Goal: Task Accomplishment & Management: Manage account settings

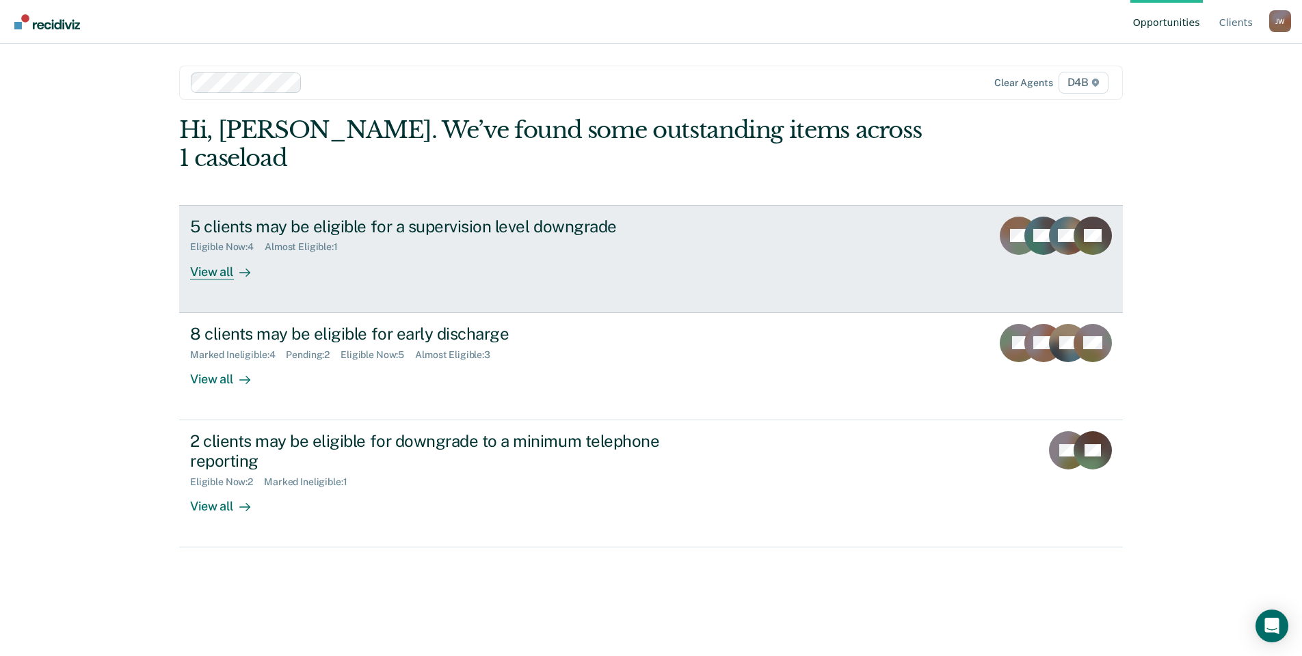
click at [232, 252] on link "5 clients may be eligible for a supervision level downgrade Eligible Now : 4 Al…" at bounding box center [650, 259] width 943 height 108
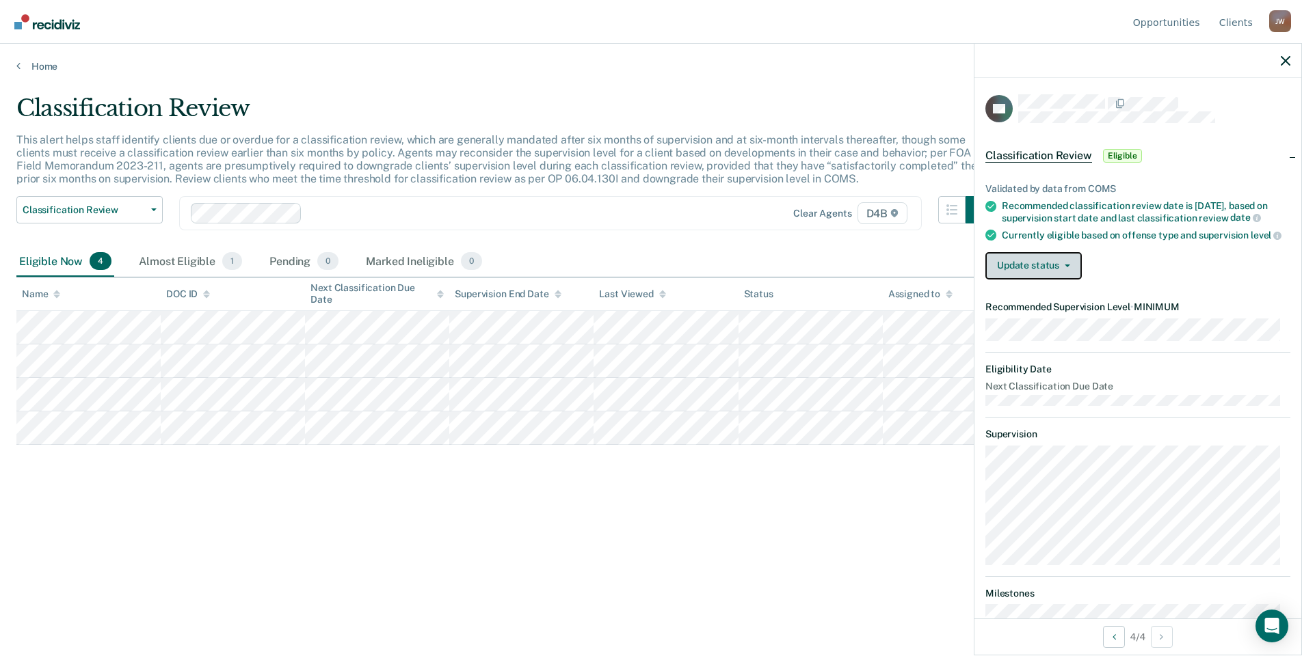
click at [1059, 267] on span "button" at bounding box center [1064, 266] width 11 height 3
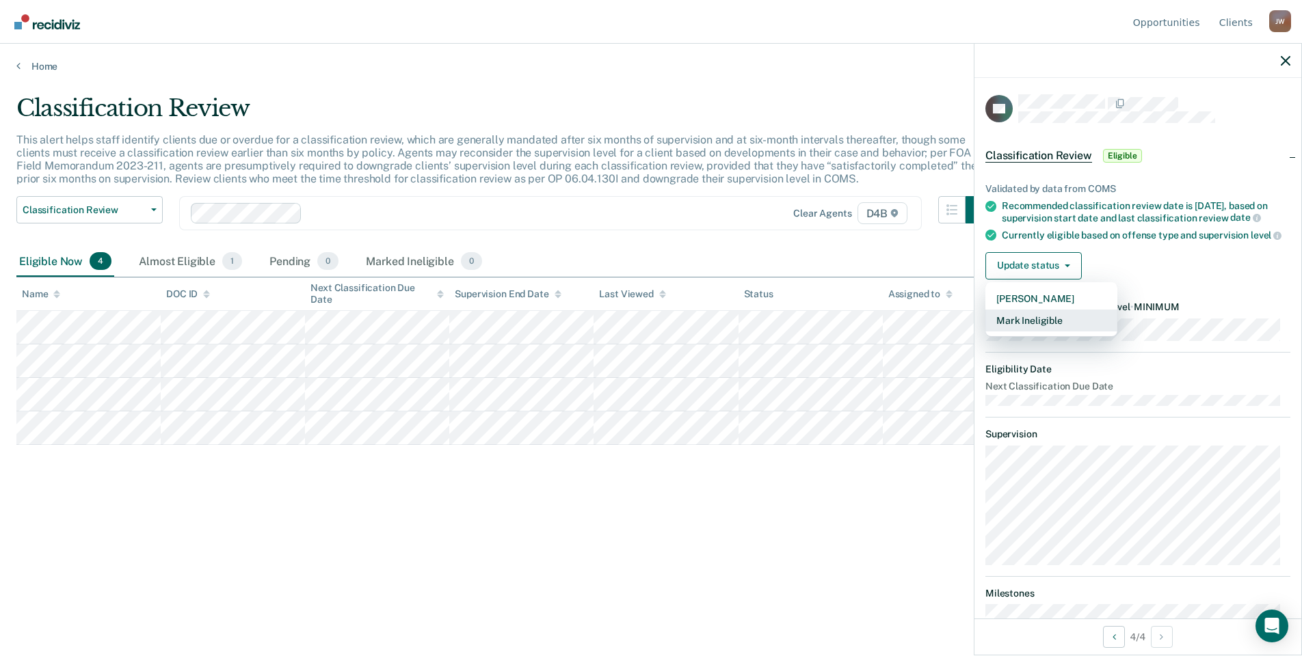
click at [1051, 332] on button "Mark Ineligible" at bounding box center [1051, 321] width 132 height 22
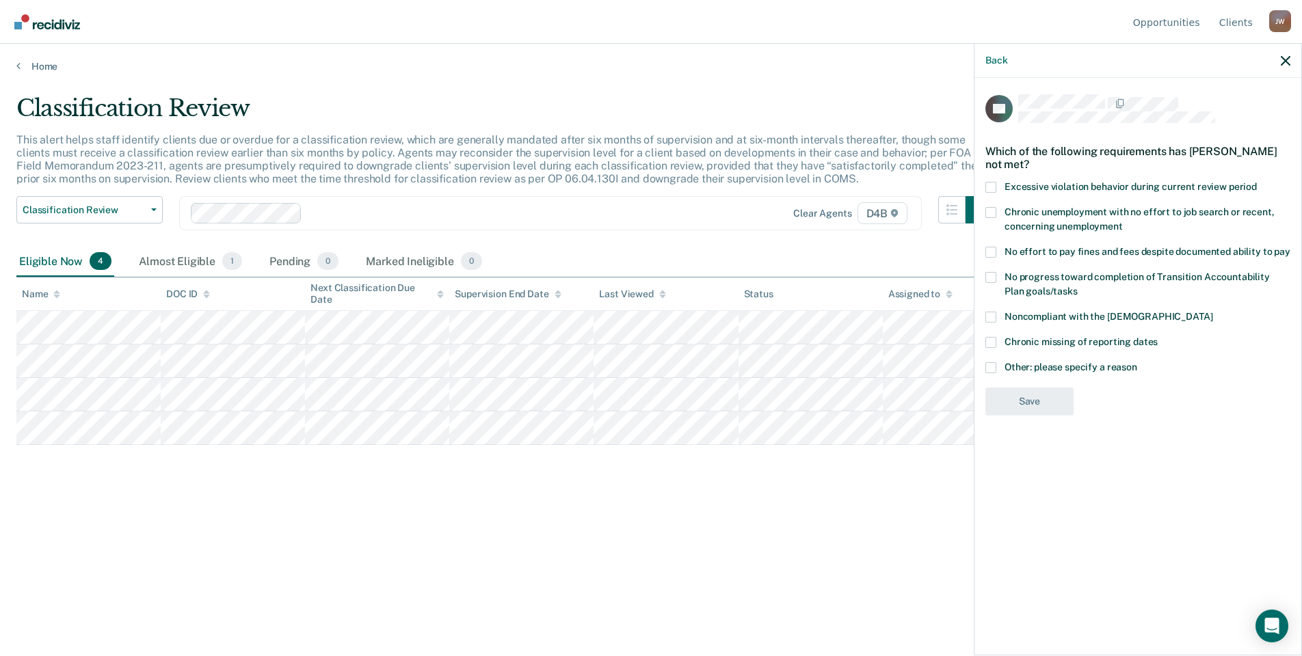
click at [1018, 279] on span "No progress toward completion of Transition Accountability Plan goals/tasks" at bounding box center [1136, 283] width 265 height 25
click at [1077, 286] on input "No progress toward completion of Transition Accountability Plan goals/tasks" at bounding box center [1077, 286] width 0 height 0
click at [1045, 455] on button "Save" at bounding box center [1029, 458] width 88 height 28
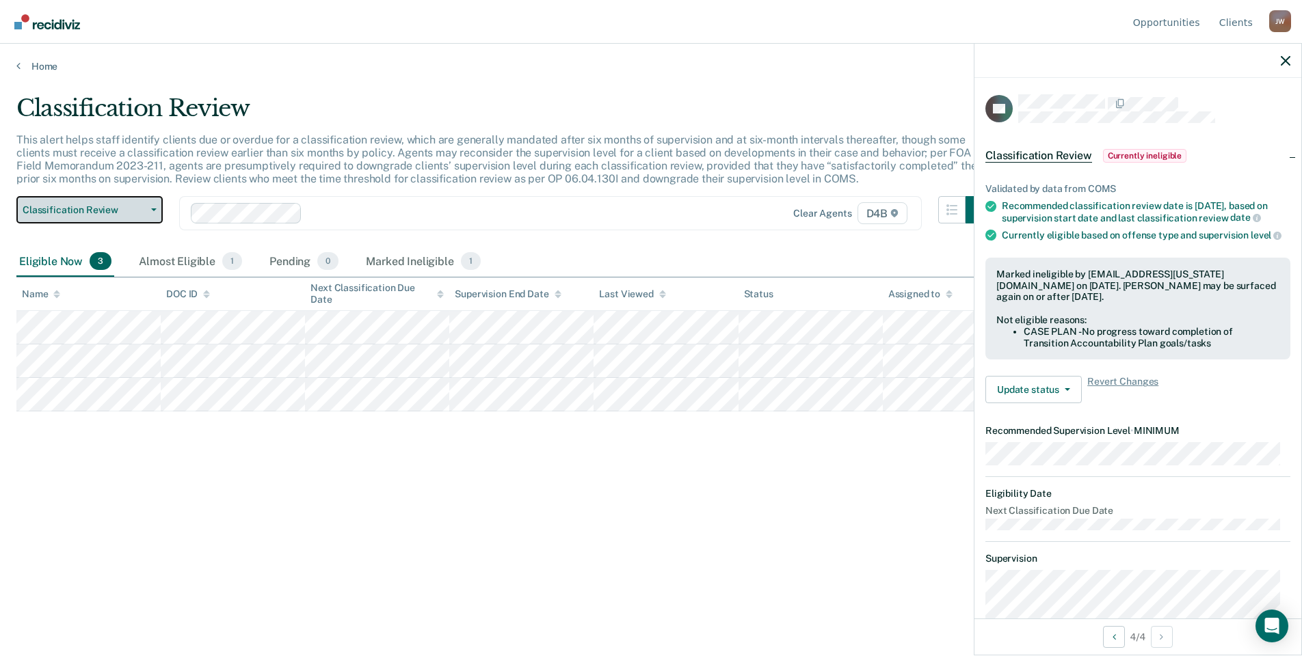
click at [129, 215] on span "Classification Review" at bounding box center [84, 210] width 123 height 12
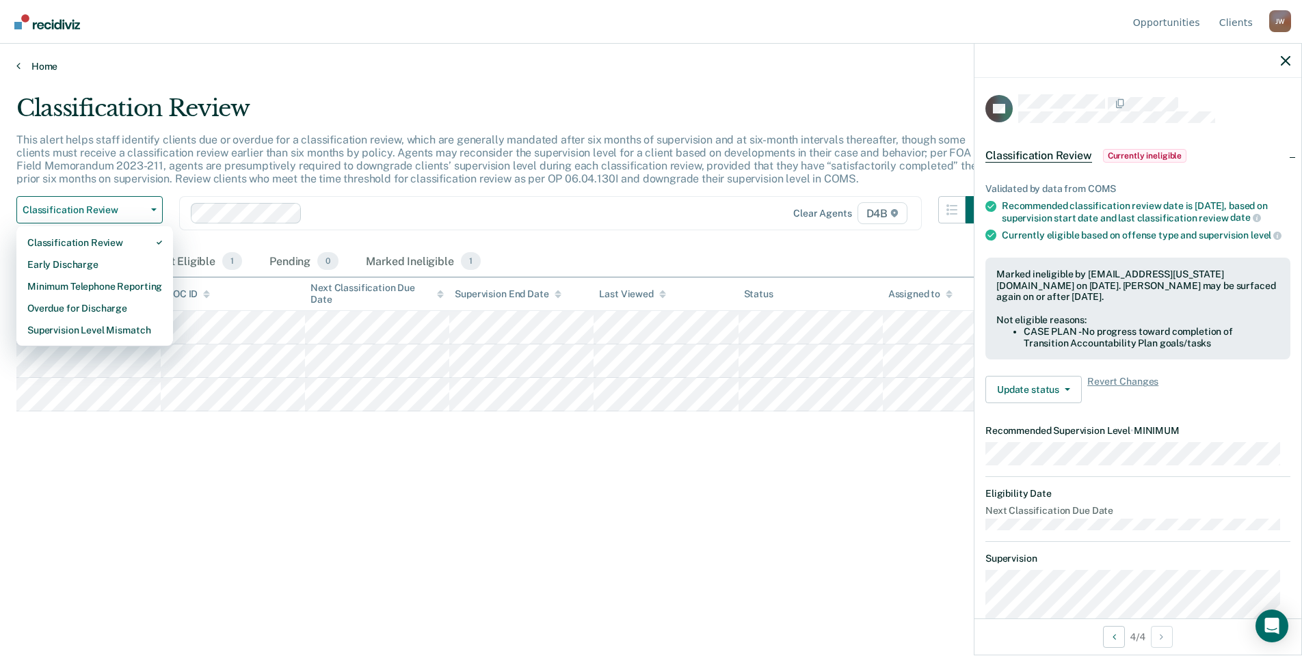
click at [40, 64] on link "Home" at bounding box center [650, 66] width 1269 height 12
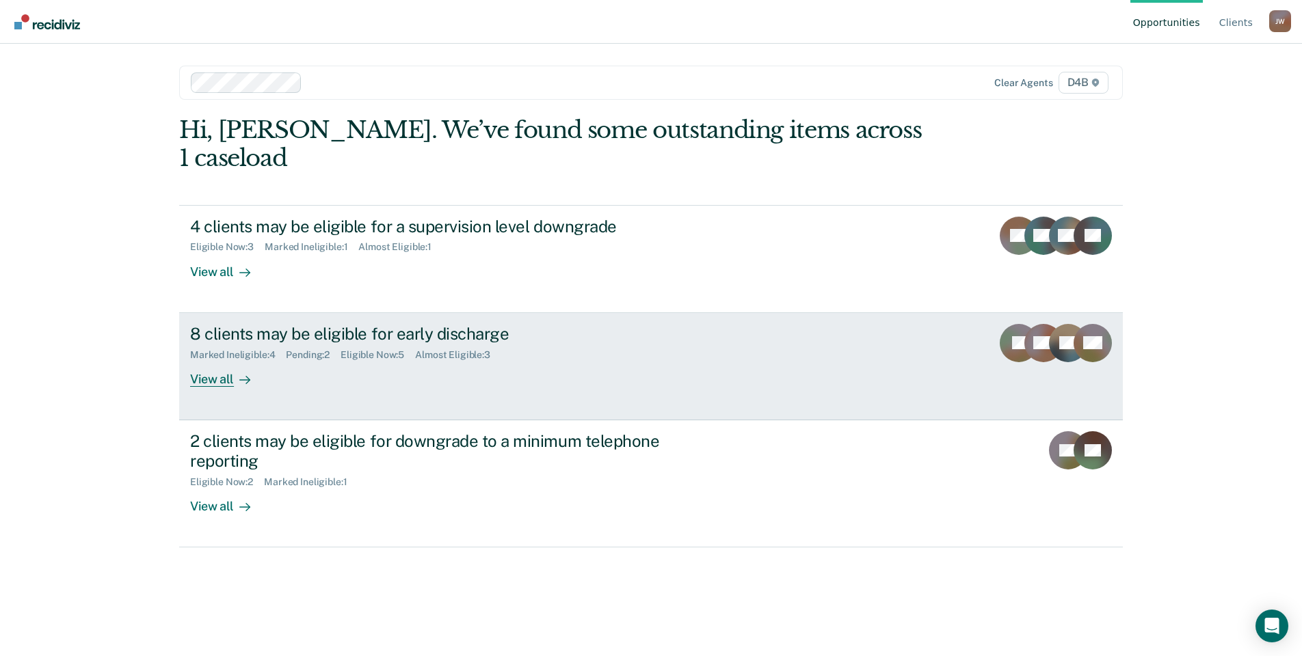
click at [395, 324] on div "8 clients may be eligible for early discharge" at bounding box center [430, 334] width 480 height 20
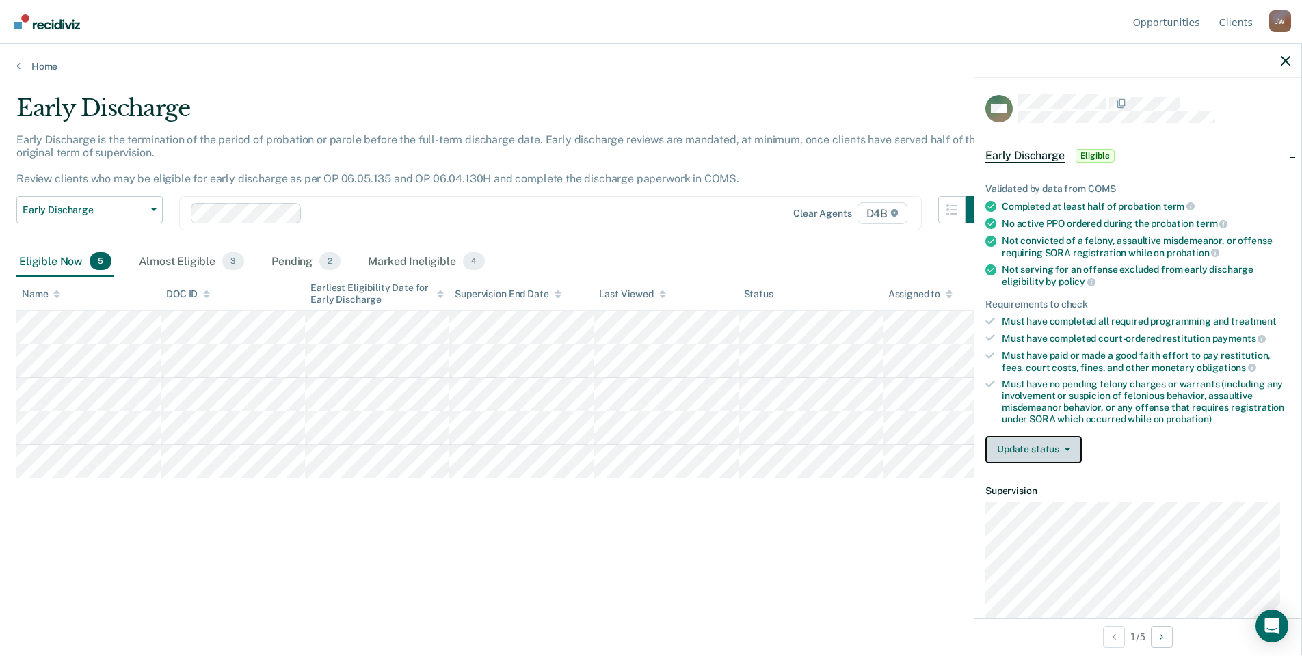
click at [1070, 453] on button "Update status" at bounding box center [1033, 449] width 96 height 27
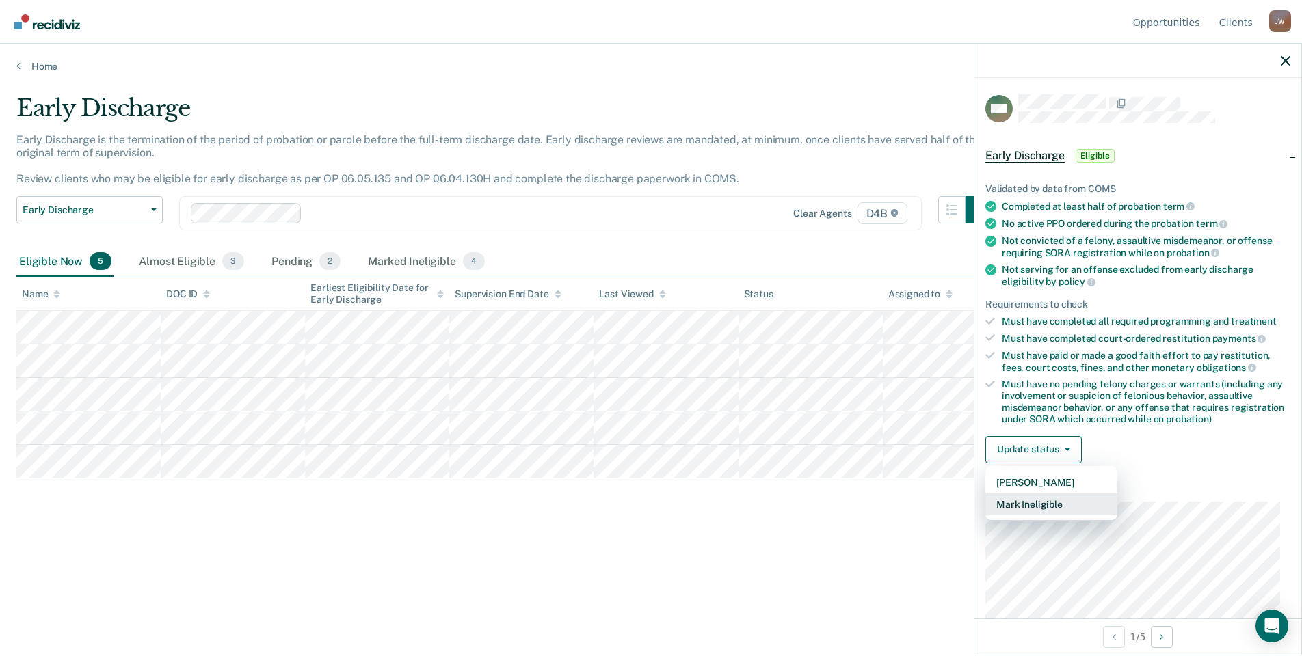
click at [1046, 502] on button "Mark Ineligible" at bounding box center [1051, 505] width 132 height 22
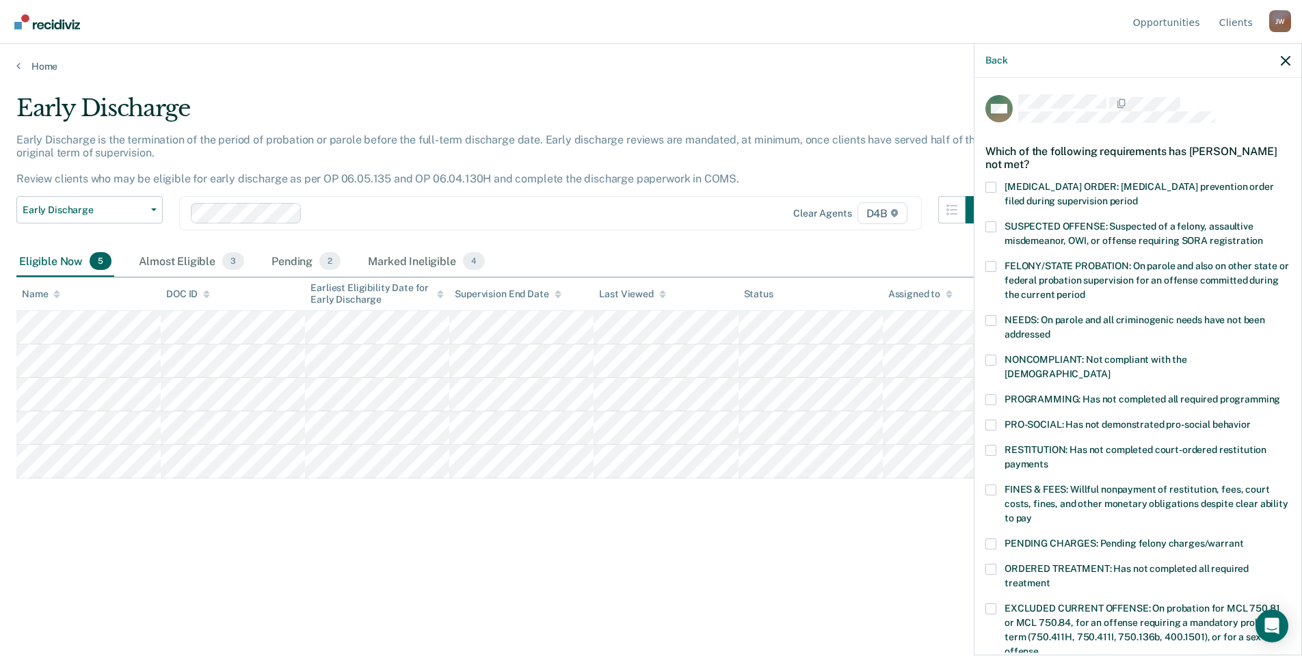
click at [991, 539] on span at bounding box center [990, 544] width 11 height 11
click at [1243, 539] on input "PENDING CHARGES: Pending felony charges/warrant" at bounding box center [1243, 539] width 0 height 0
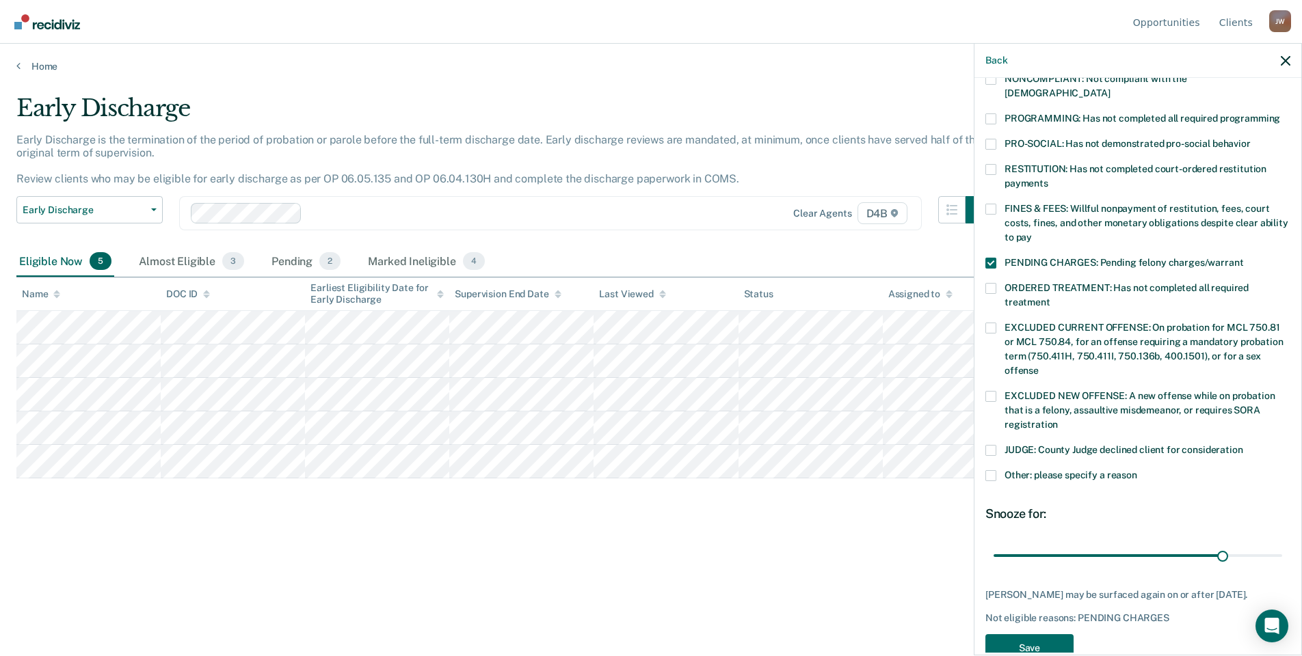
scroll to position [311, 0]
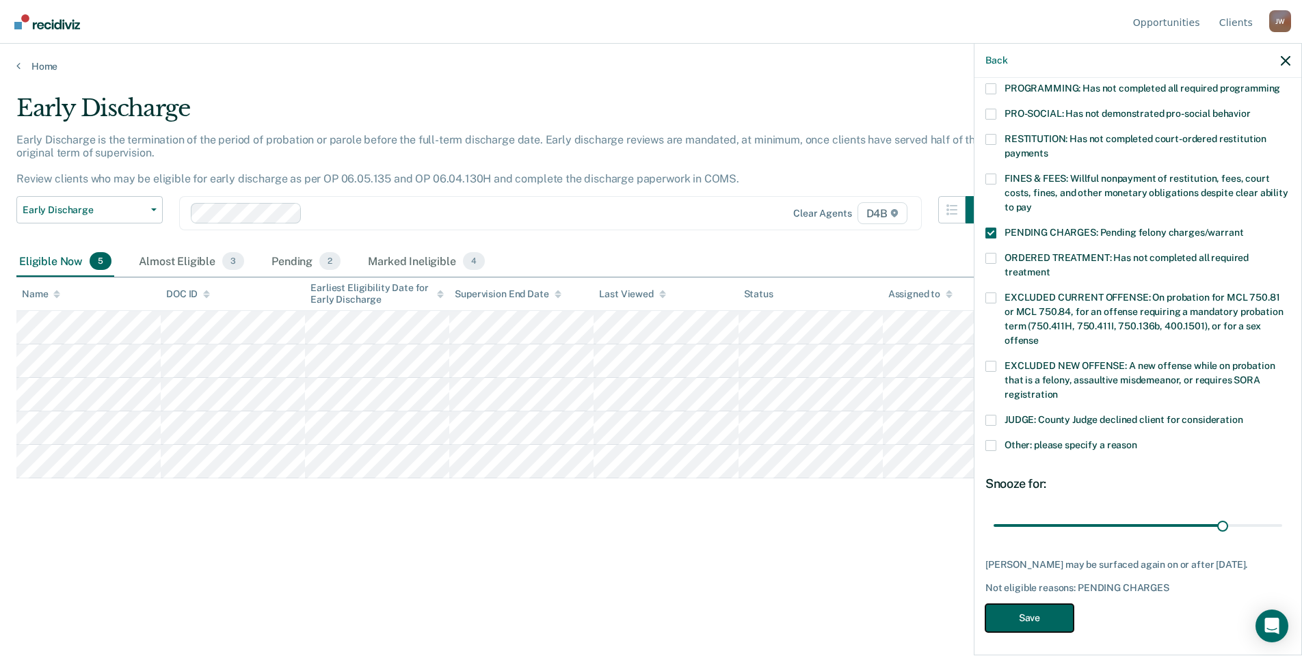
click at [1034, 621] on button "Save" at bounding box center [1029, 618] width 88 height 28
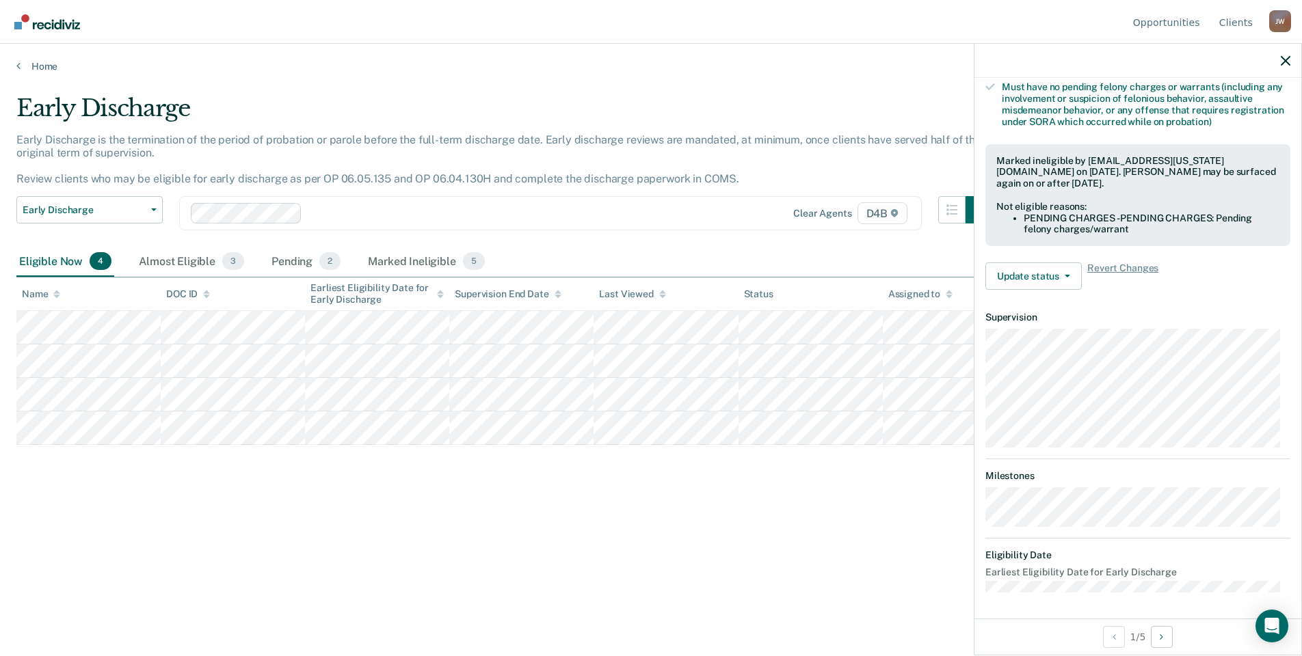
scroll to position [145, 0]
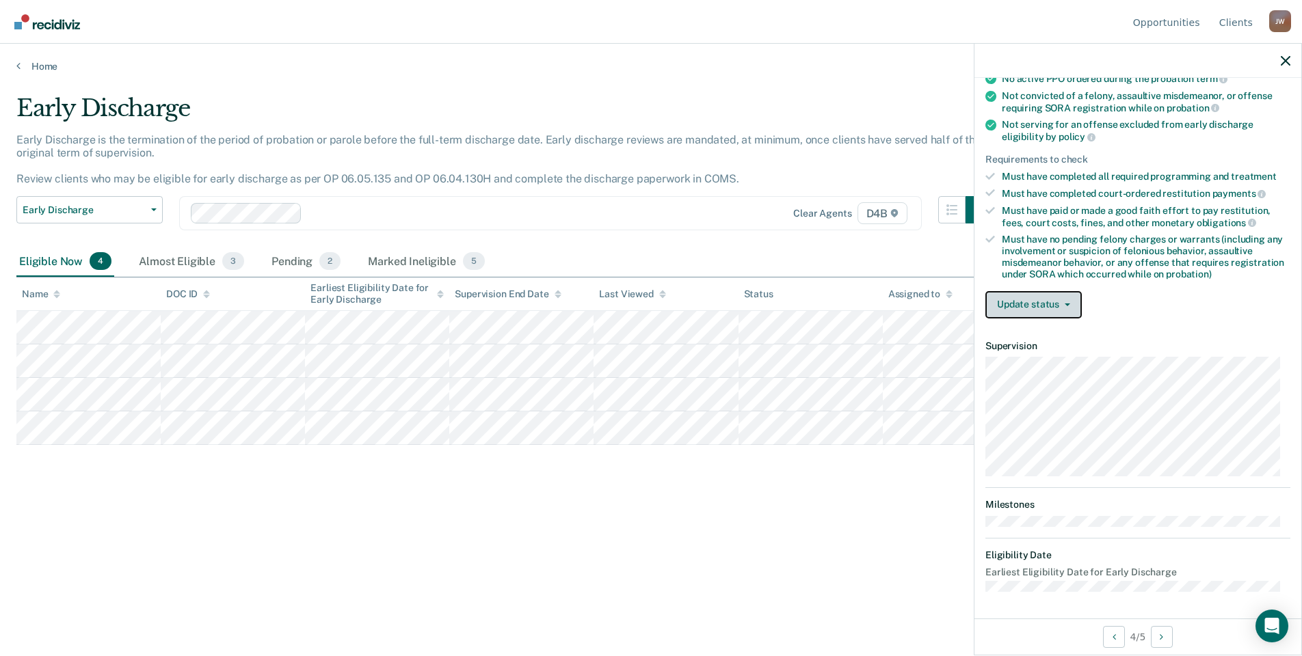
click at [1020, 299] on button "Update status" at bounding box center [1033, 304] width 96 height 27
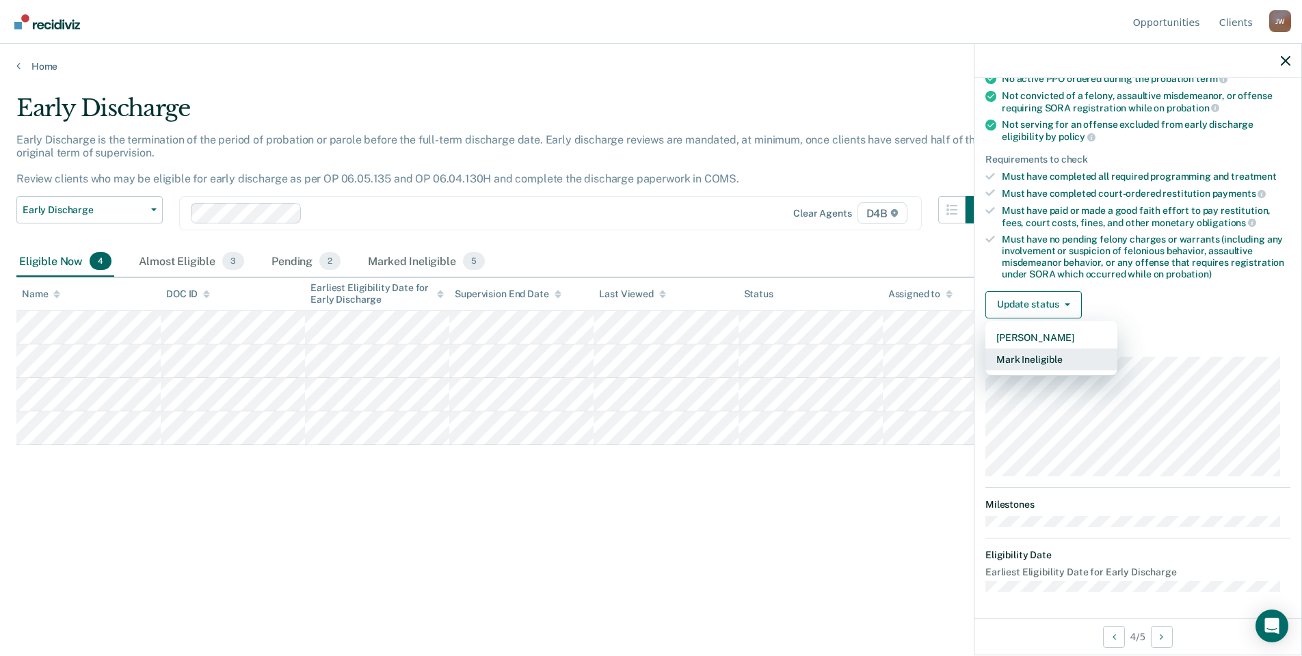
click at [1038, 358] on button "Mark Ineligible" at bounding box center [1051, 360] width 132 height 22
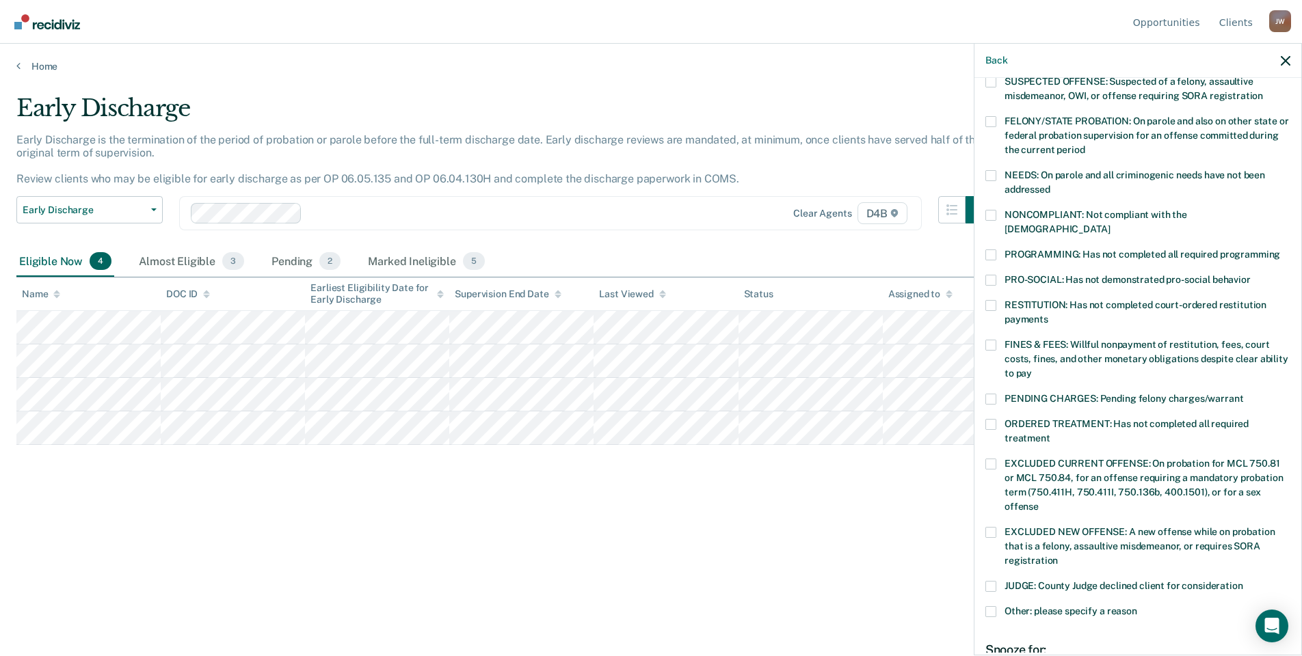
click at [1023, 419] on label "ORDERED TREATMENT: Has not completed all required treatment" at bounding box center [1137, 433] width 305 height 29
click at [1050, 433] on input "ORDERED TREATMENT: Has not completed all required treatment" at bounding box center [1050, 433] width 0 height 0
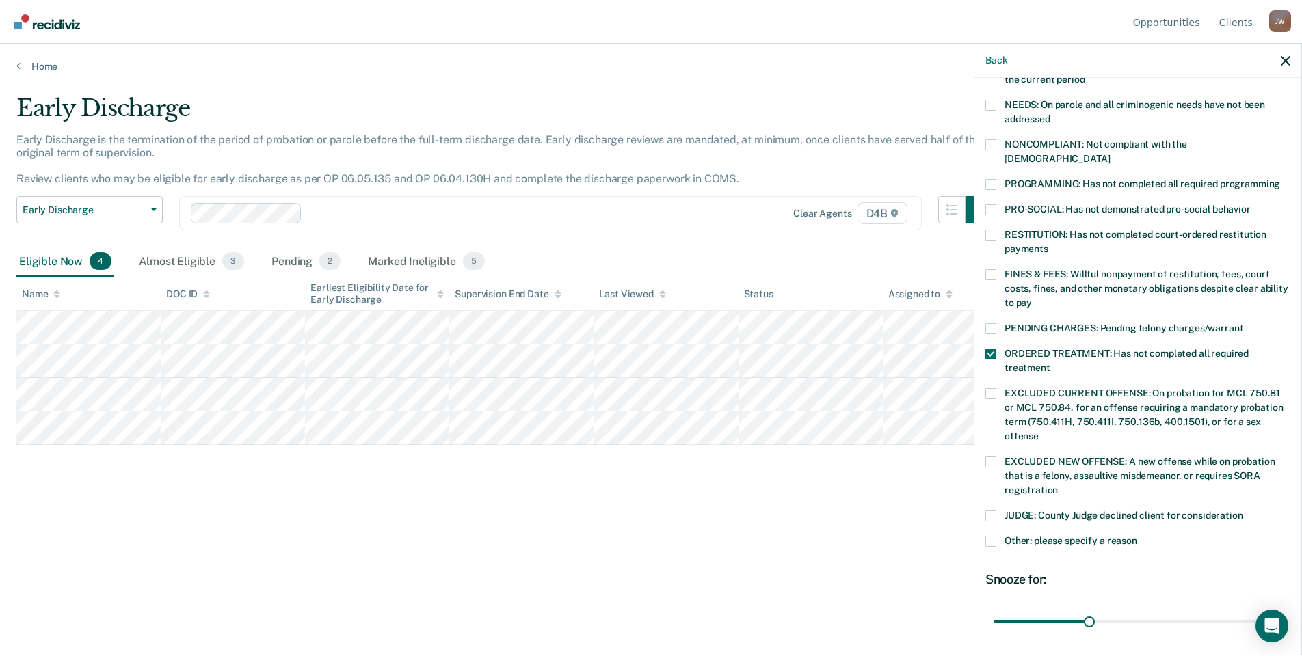
scroll to position [311, 0]
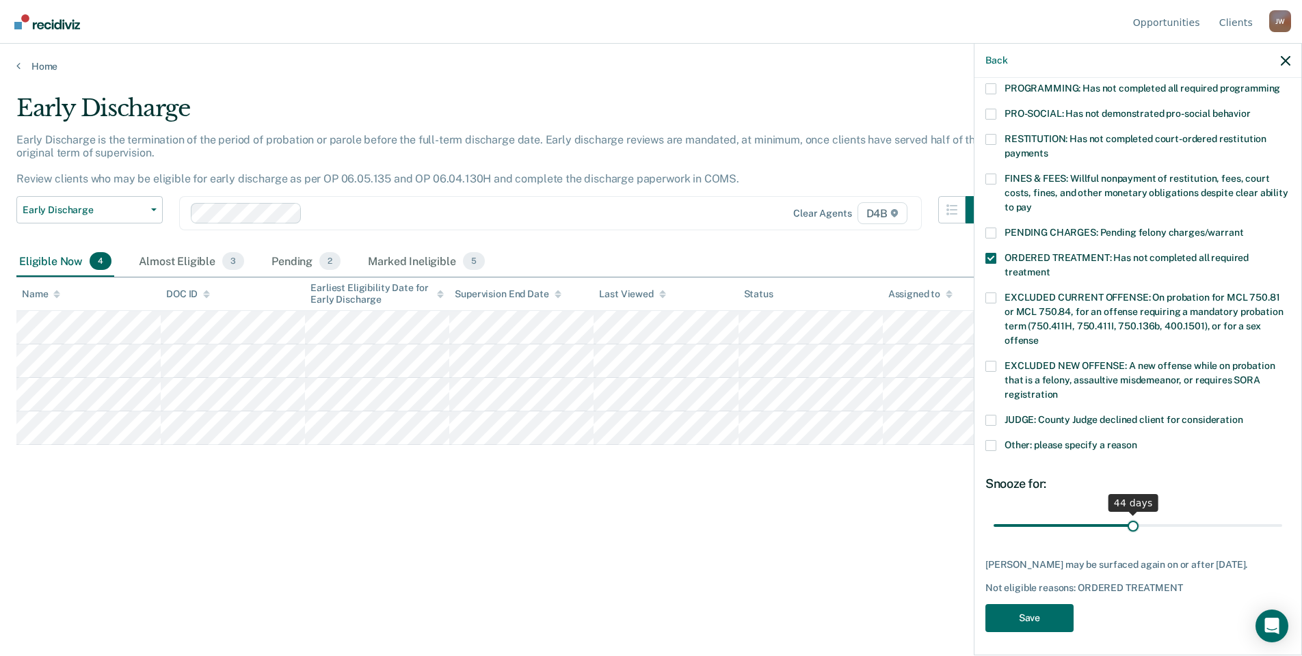
drag, startPoint x: 1084, startPoint y: 511, endPoint x: 1127, endPoint y: 509, distance: 43.1
type input "44"
click at [1127, 513] on input "range" at bounding box center [1137, 525] width 288 height 24
click at [1059, 619] on button "Save" at bounding box center [1029, 618] width 88 height 28
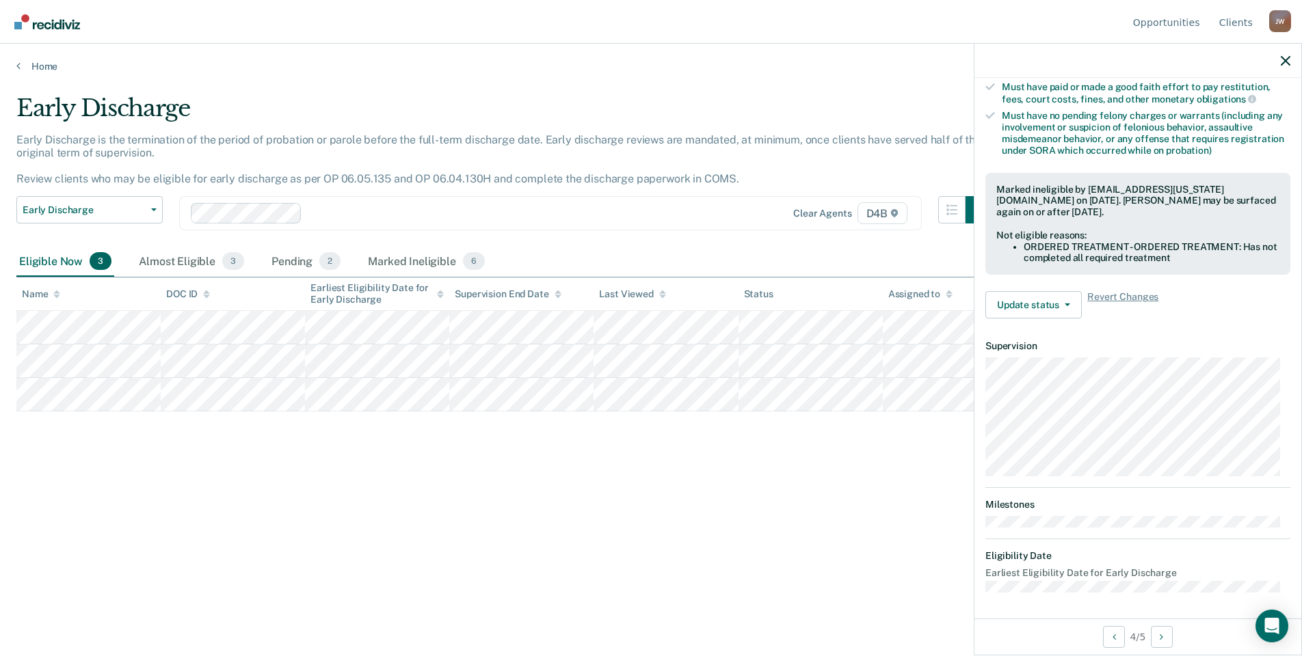
scroll to position [159, 0]
